Goal: Information Seeking & Learning: Learn about a topic

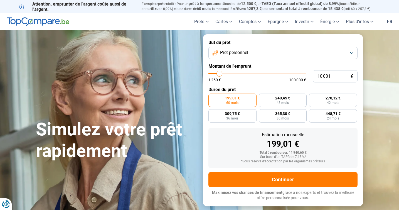
type input "11 750"
type input "11750"
type input "12 250"
type input "12250"
type input "14 500"
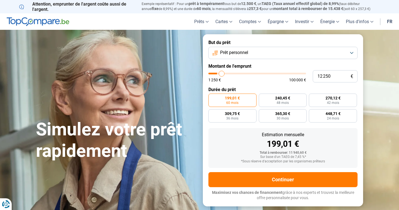
type input "14500"
type input "18 500"
type input "18500"
type input "24 250"
type input "24250"
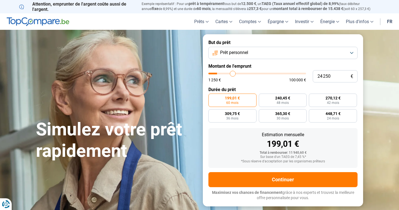
type input "31 750"
type input "31750"
type input "40 500"
type input "40500"
type input "49 750"
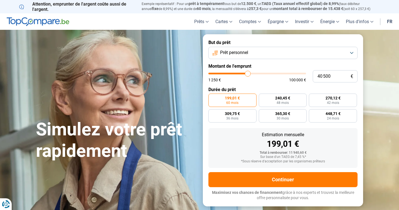
type input "49750"
type input "58 500"
type input "58500"
type input "66 500"
type input "66500"
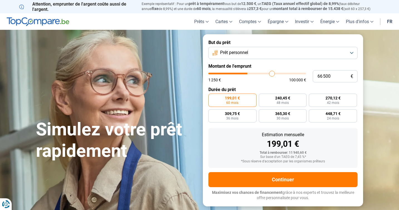
type input "72 750"
type input "72750"
type input "77 500"
type input "77500"
type input "82 500"
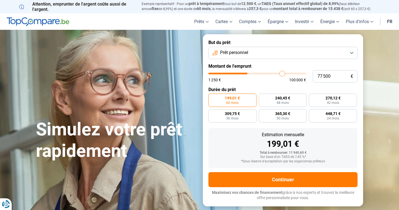
type input "82500"
type input "86 500"
type input "86500"
type input "89 750"
type input "89750"
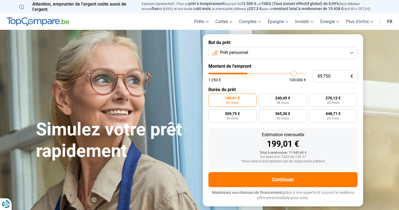
type input "92 250"
type input "92250"
type input "94 750"
type input "94750"
type input "97 250"
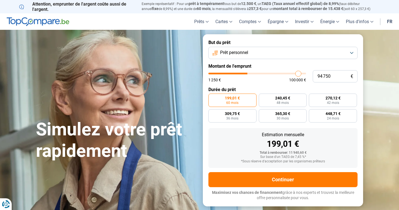
type input "97250"
type input "99 750"
type input "99750"
type input "100 000"
drag, startPoint x: 221, startPoint y: 72, endPoint x: 310, endPoint y: 78, distance: 88.9
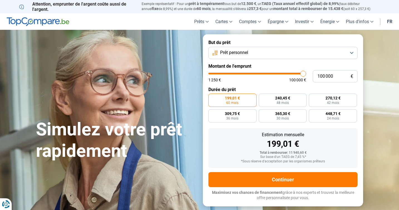
type input "100000"
click at [306, 74] on input "range" at bounding box center [257, 74] width 98 height 2
radio input "false"
